Goal: Submit feedback/report problem: Submit feedback/report problem

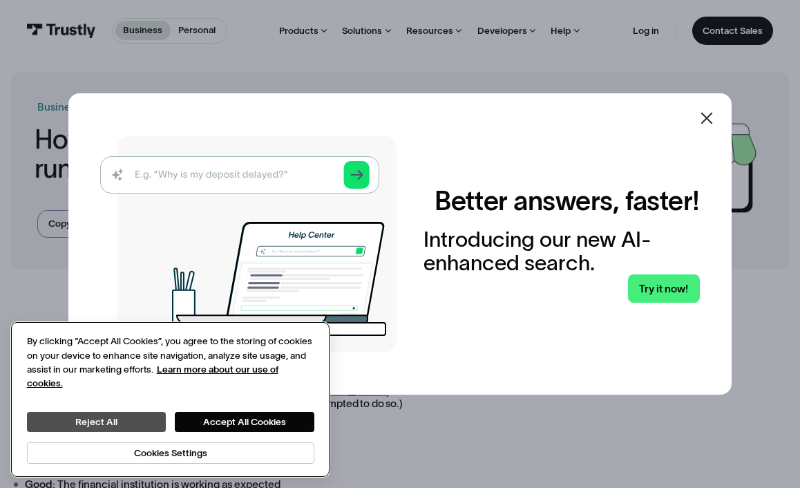
click at [94, 424] on button "Reject All" at bounding box center [96, 422] width 139 height 20
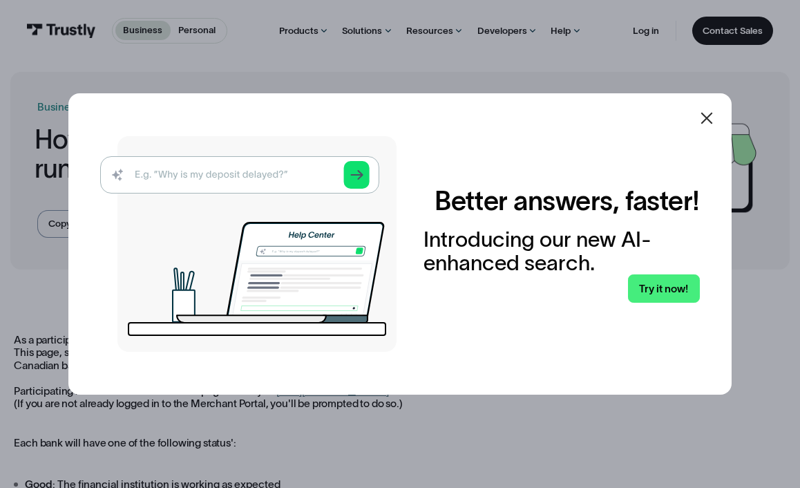
click at [708, 124] on icon at bounding box center [708, 119] width 12 height 12
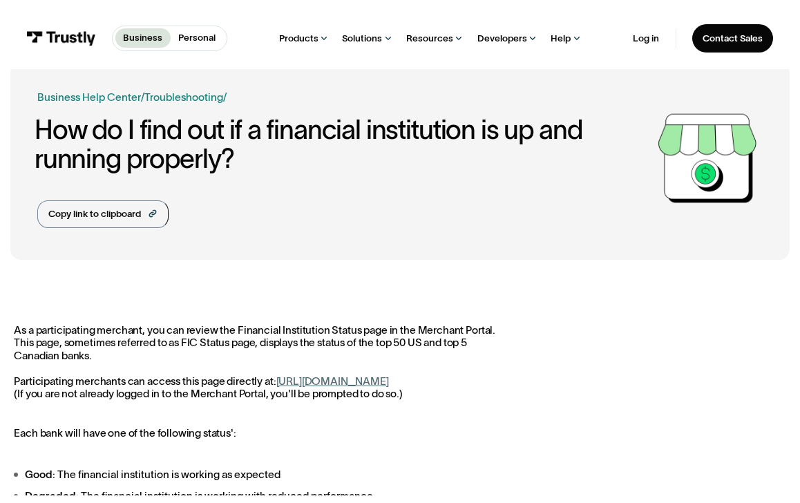
scroll to position [10, 0]
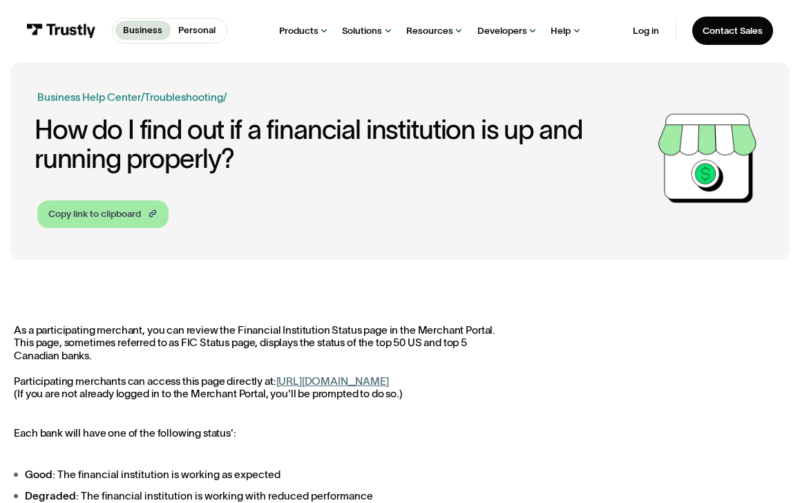
click at [137, 214] on div "Copy link to clipboard" at bounding box center [94, 214] width 93 height 14
click at [205, 30] on p "Personal" at bounding box center [196, 31] width 37 height 14
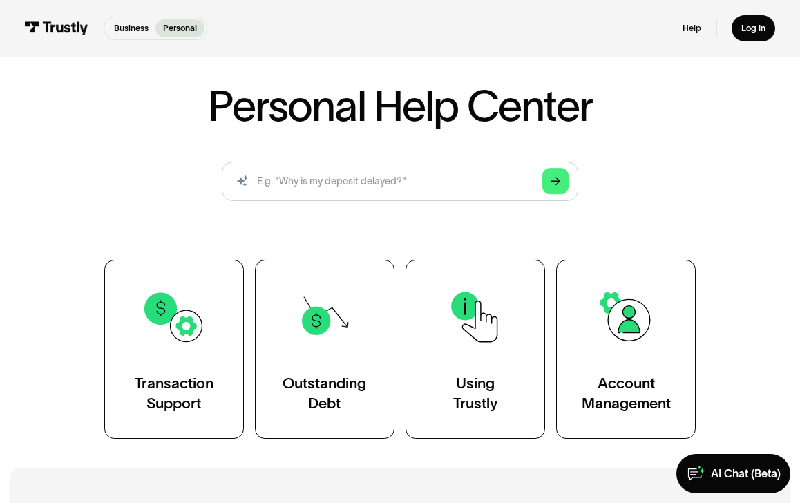
scroll to position [91, 0]
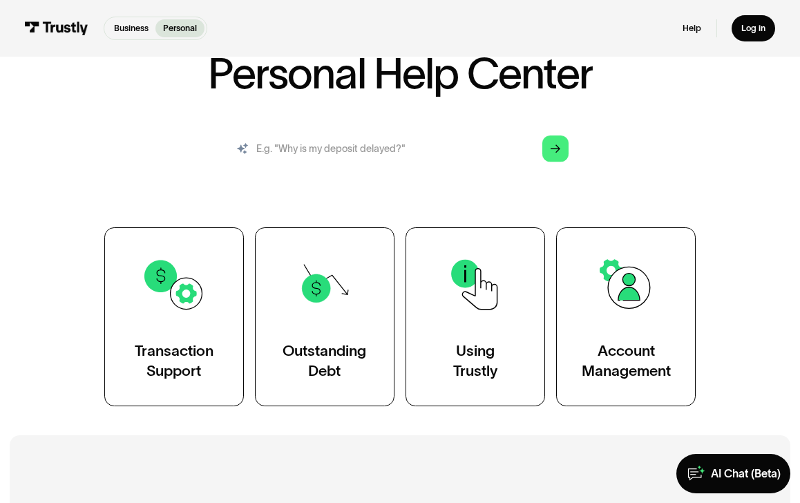
click at [375, 154] on input "search" at bounding box center [400, 148] width 357 height 39
paste input "https://www.trustly.com/us/help-center/fi-status-page?audience=business"
type input "https://www.trustly.com/us/help-center/fi-status-page?audience=business"
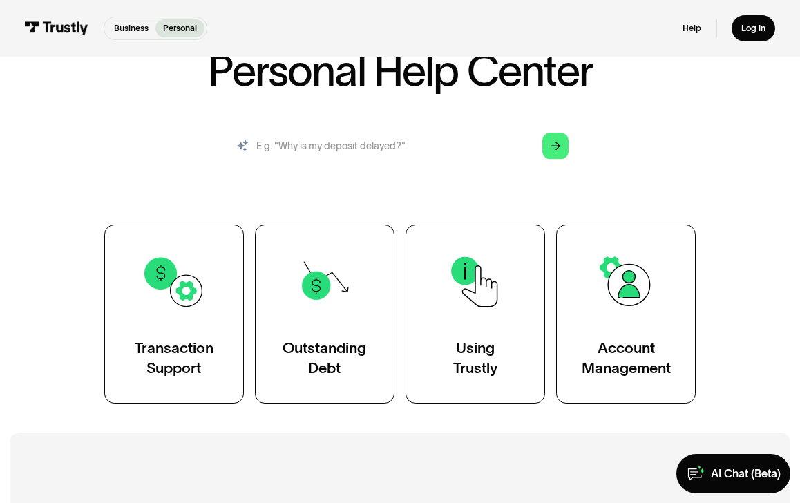
scroll to position [90, 0]
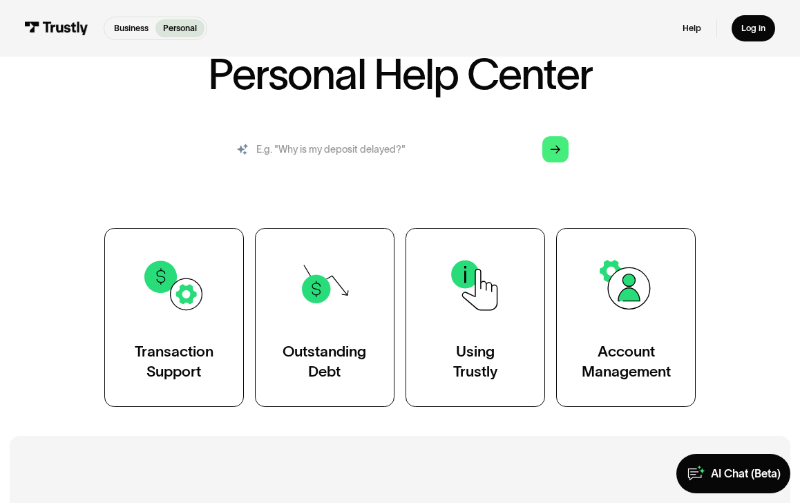
click at [423, 161] on input "search" at bounding box center [400, 149] width 357 height 39
paste input "Trustly services are temporarily unavailable at CIBC Bank USA"
type input "Trustly services are temporarily unavailable at CIBC Bank USA"
click at [558, 153] on icon "Arrow Right" at bounding box center [556, 149] width 10 height 10
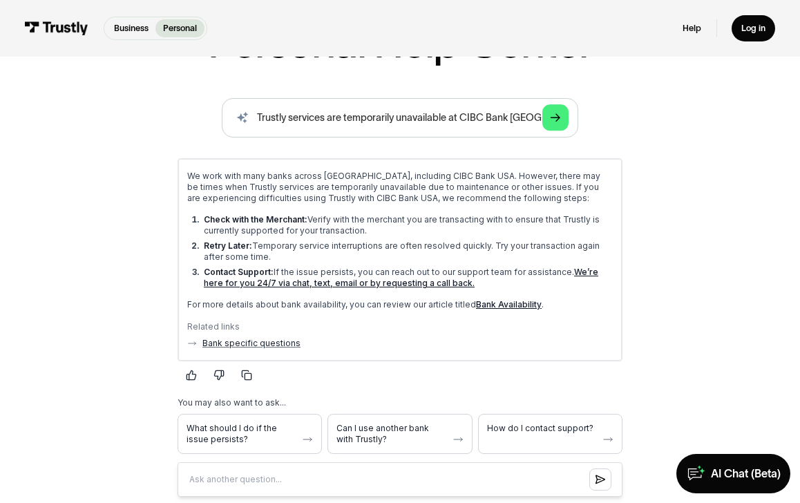
scroll to position [129, 0]
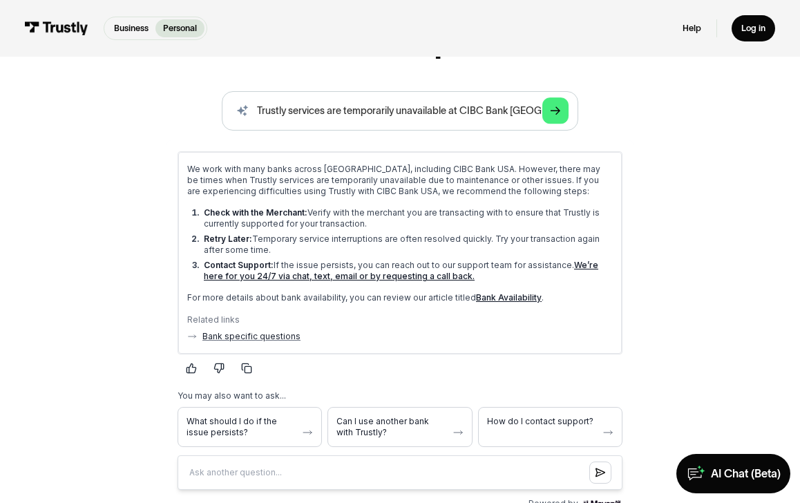
click at [516, 300] on link "Bank Availability" at bounding box center [509, 297] width 66 height 10
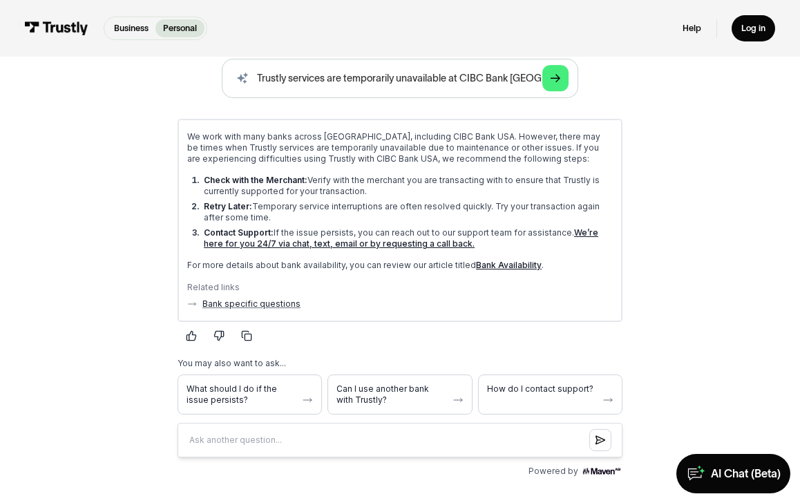
scroll to position [169, 0]
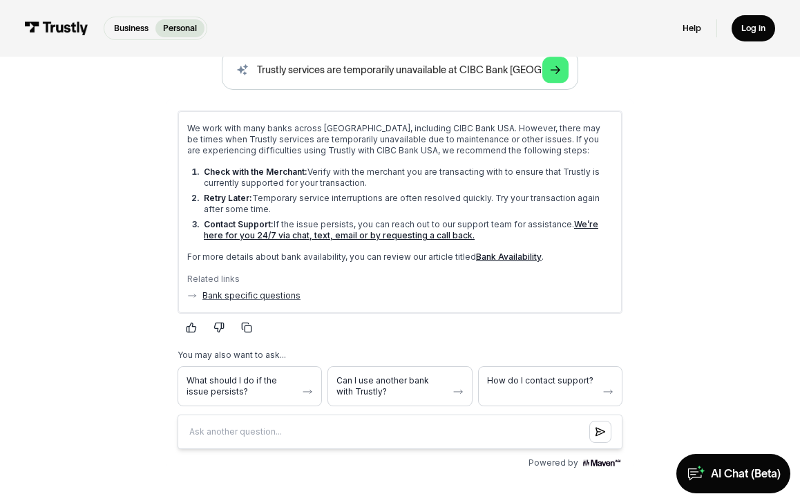
click at [258, 238] on link "We’re here for you 24/7 via chat, text, email or by requesting a call back." at bounding box center [400, 229] width 395 height 21
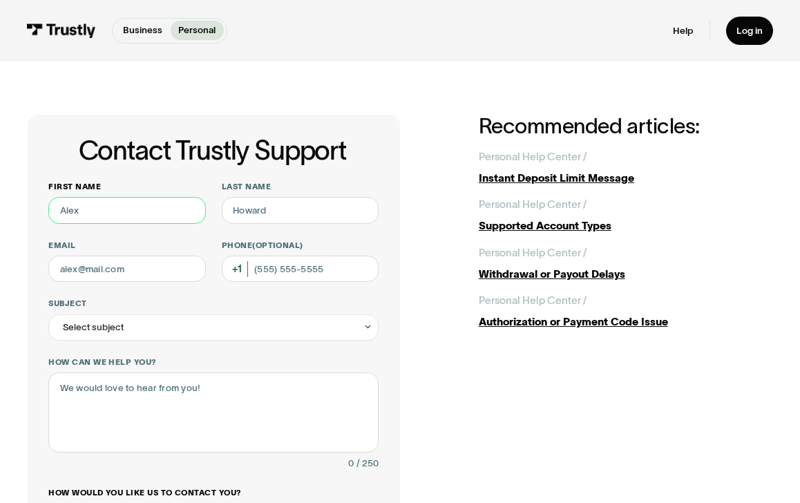
click at [102, 209] on input "First name" at bounding box center [126, 210] width 157 height 27
click at [113, 330] on div "Select subject" at bounding box center [93, 327] width 61 height 16
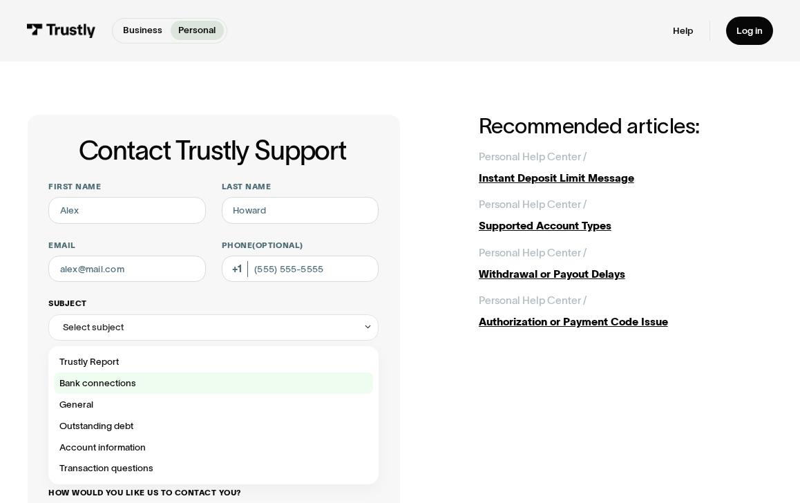
click at [122, 381] on div "Contact Trustly Support" at bounding box center [213, 383] width 319 height 21
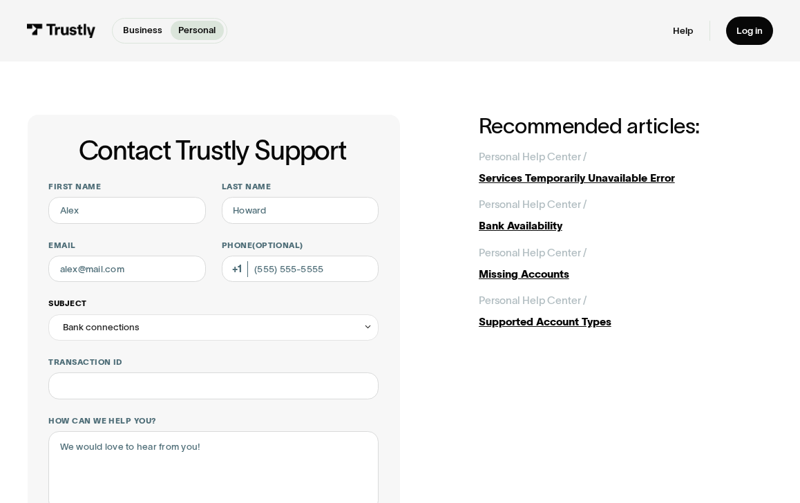
click at [166, 328] on div "Bank connections" at bounding box center [213, 328] width 330 height 27
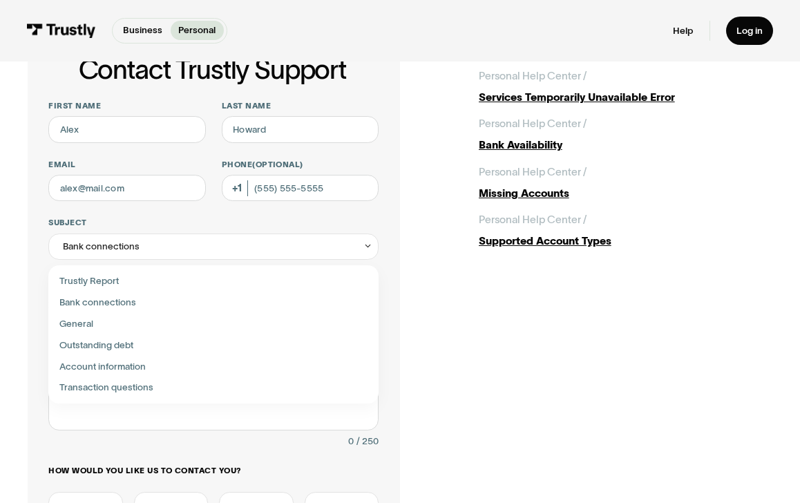
scroll to position [82, 0]
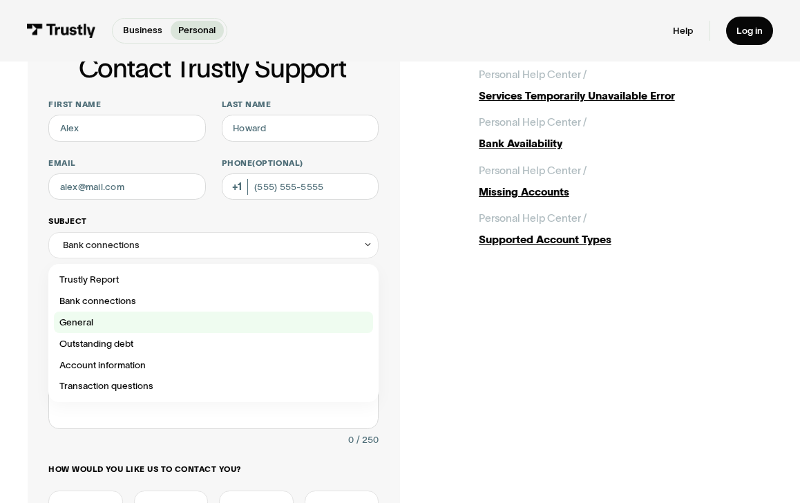
click at [90, 328] on div "Contact Trustly Support" at bounding box center [213, 322] width 319 height 21
type input "*******"
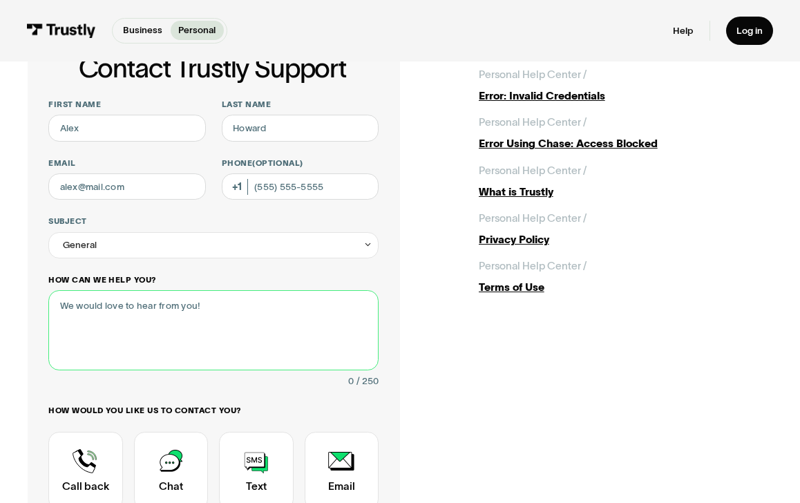
click at [86, 306] on textarea "How can we help you?" at bounding box center [213, 330] width 330 height 80
paste textarea "Trustly services are temporarily unavailable at CIBC Bank USA"
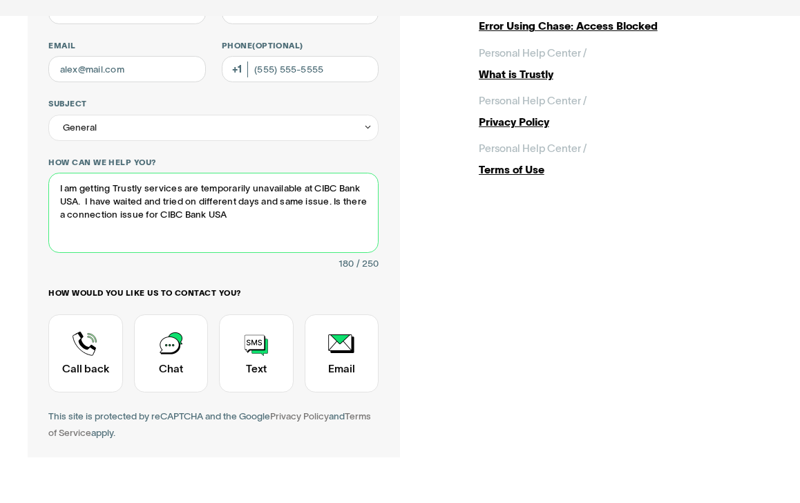
scroll to position [160, 0]
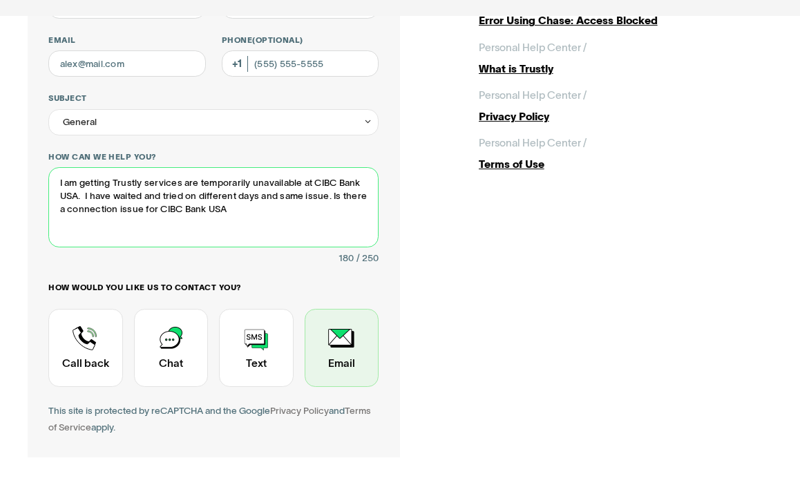
type textarea "I am getting Trustly services are temporarily unavailable at CIBC Bank USA. I h…"
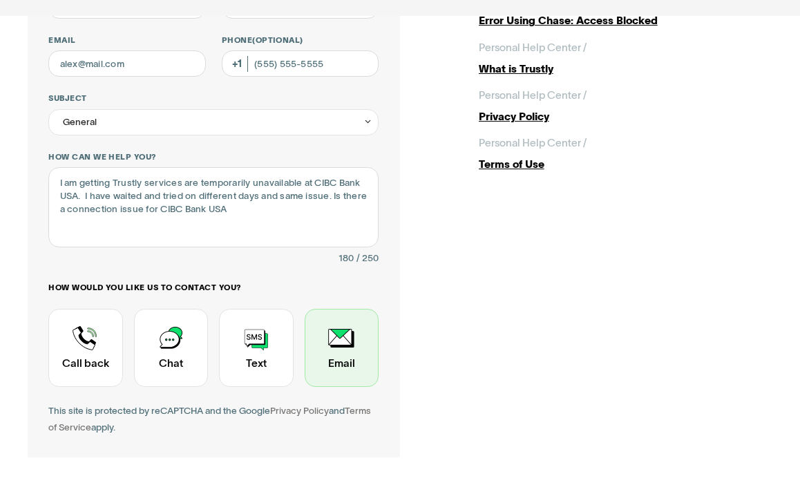
click at [348, 356] on div "Contact Trustly Support" at bounding box center [342, 394] width 74 height 78
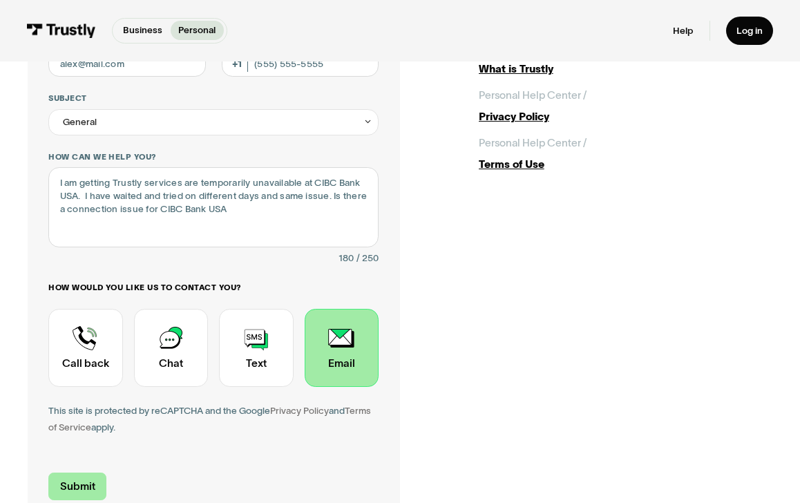
click at [87, 480] on input "Submit" at bounding box center [77, 487] width 58 height 28
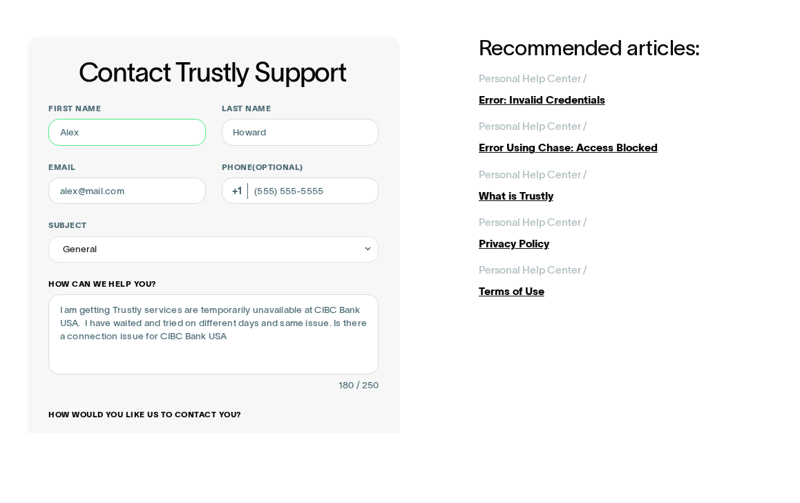
scroll to position [31, 0]
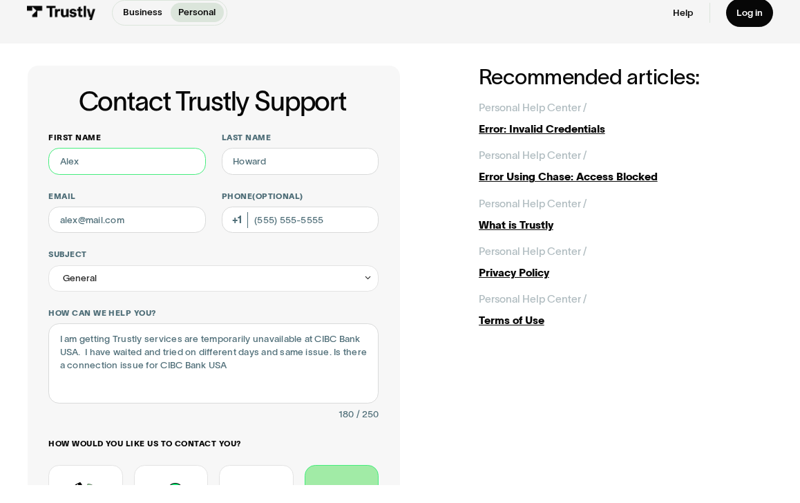
click at [118, 166] on input "First name" at bounding box center [126, 179] width 157 height 27
type input "David"
type input "Major"
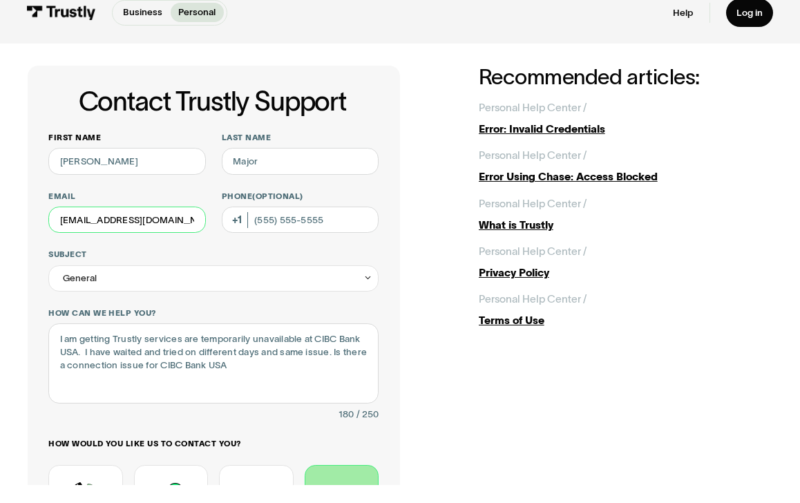
type input "dwmajor@icloud.com"
drag, startPoint x: 342, startPoint y: 223, endPoint x: 213, endPoint y: 220, distance: 129.3
click at [213, 220] on div "First name David Last name Major Email dwmajor@icloud.com Phone (Optional) Subj…" at bounding box center [213, 388] width 330 height 476
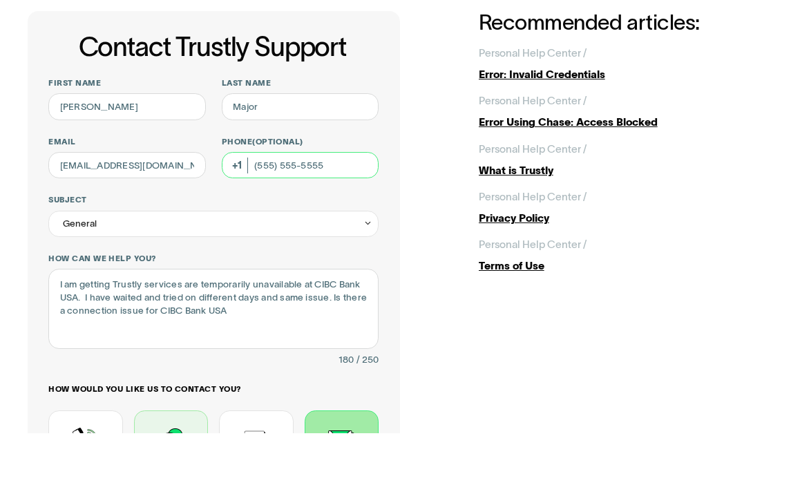
scroll to position [49, 0]
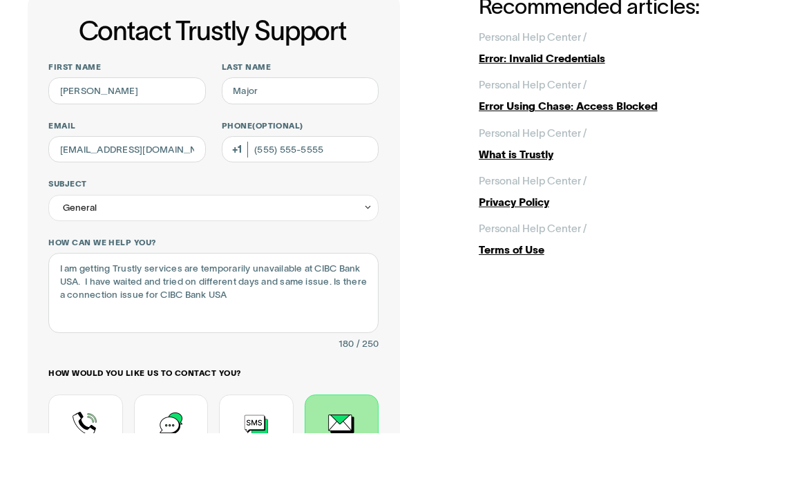
click at [337, 465] on div "Contact Trustly Support" at bounding box center [342, 504] width 74 height 78
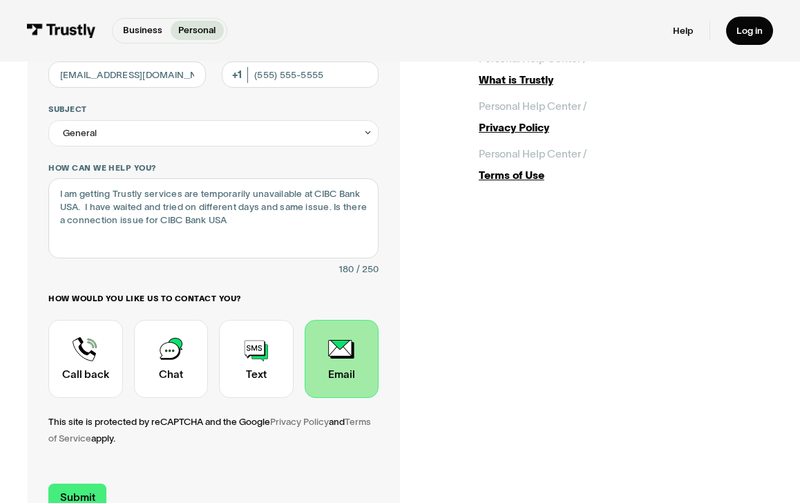
scroll to position [298, 0]
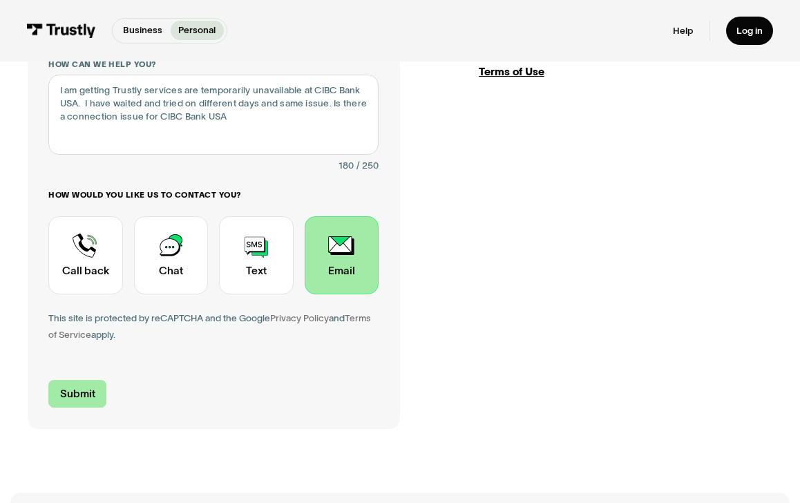
click at [93, 394] on input "Submit" at bounding box center [77, 394] width 58 height 28
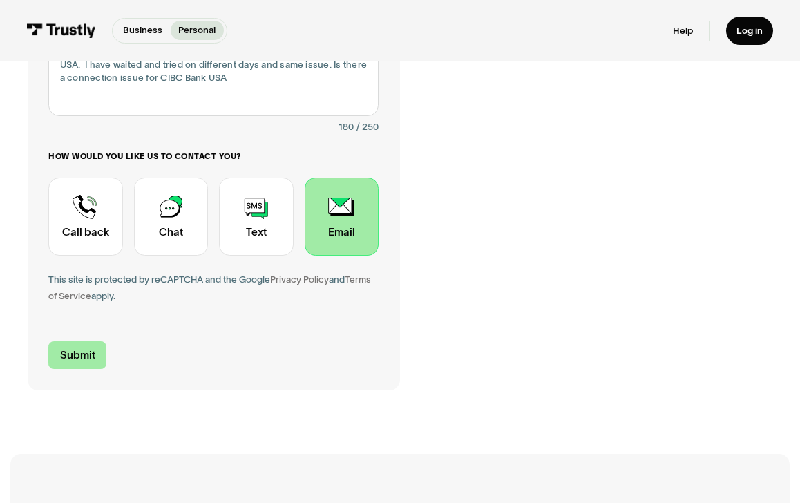
scroll to position [340, 0]
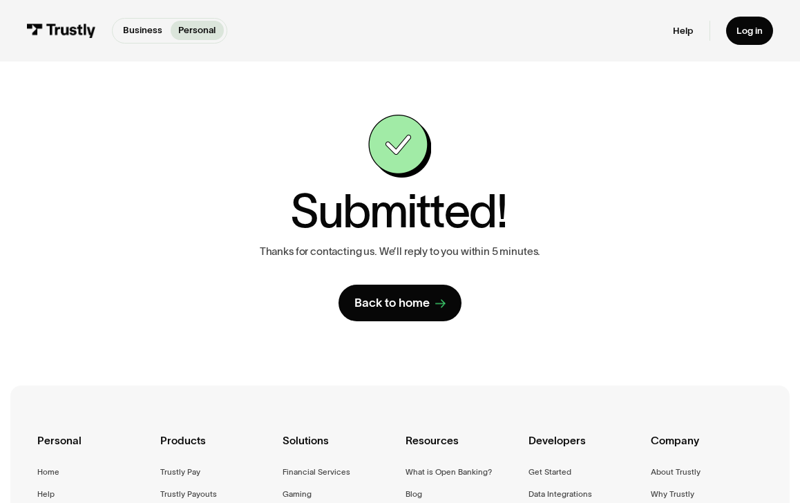
click at [390, 307] on div "Back to home" at bounding box center [392, 303] width 75 height 16
